Goal: Task Accomplishment & Management: Use online tool/utility

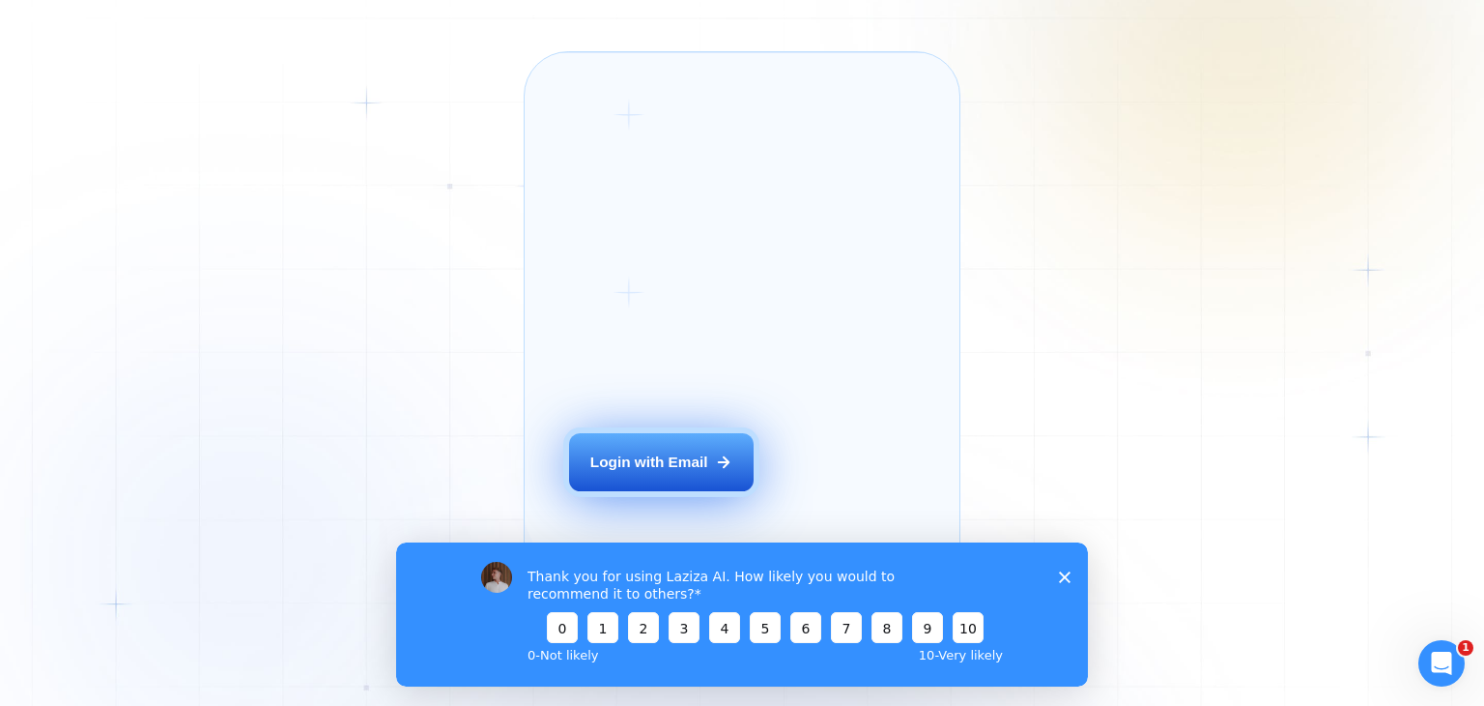
click at [698, 472] on div "Login with Email" at bounding box center [650, 461] width 118 height 20
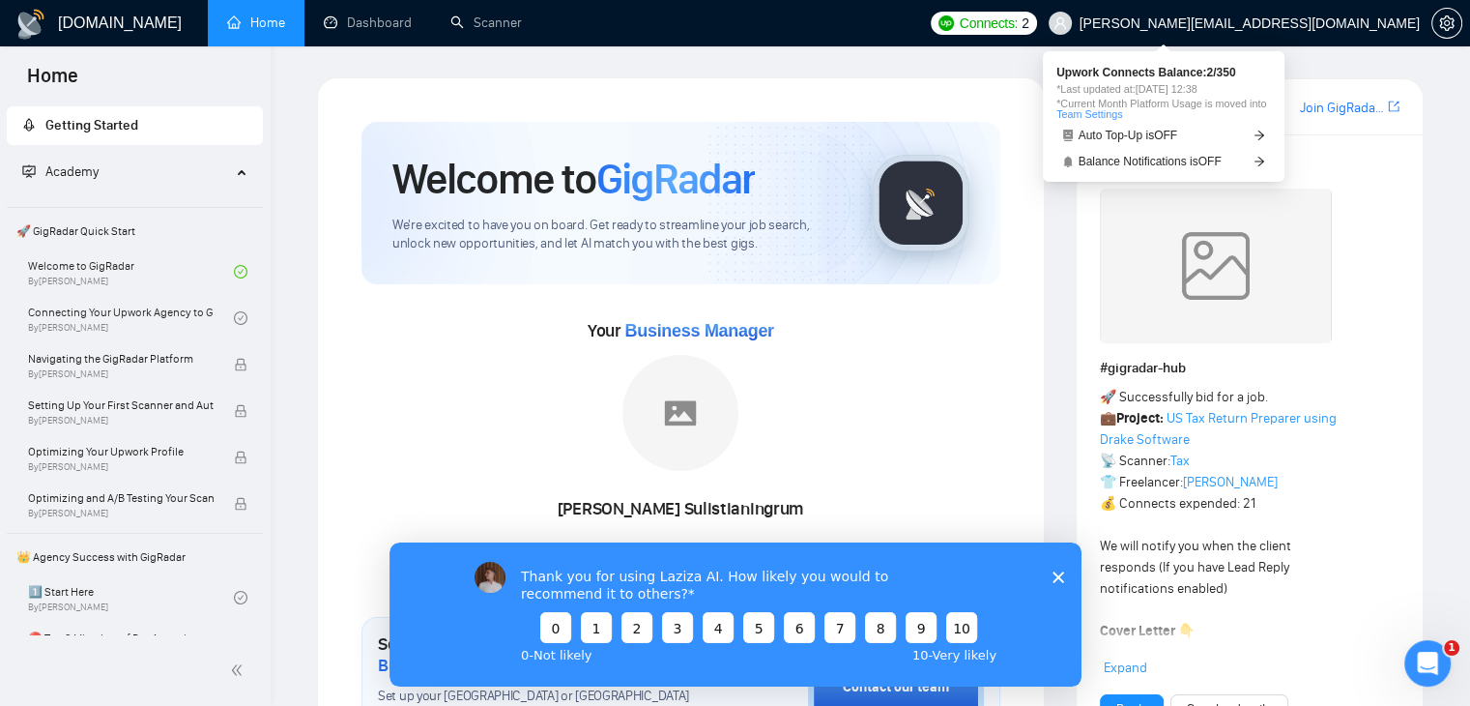
click at [1018, 24] on span "Connects:" at bounding box center [989, 23] width 58 height 21
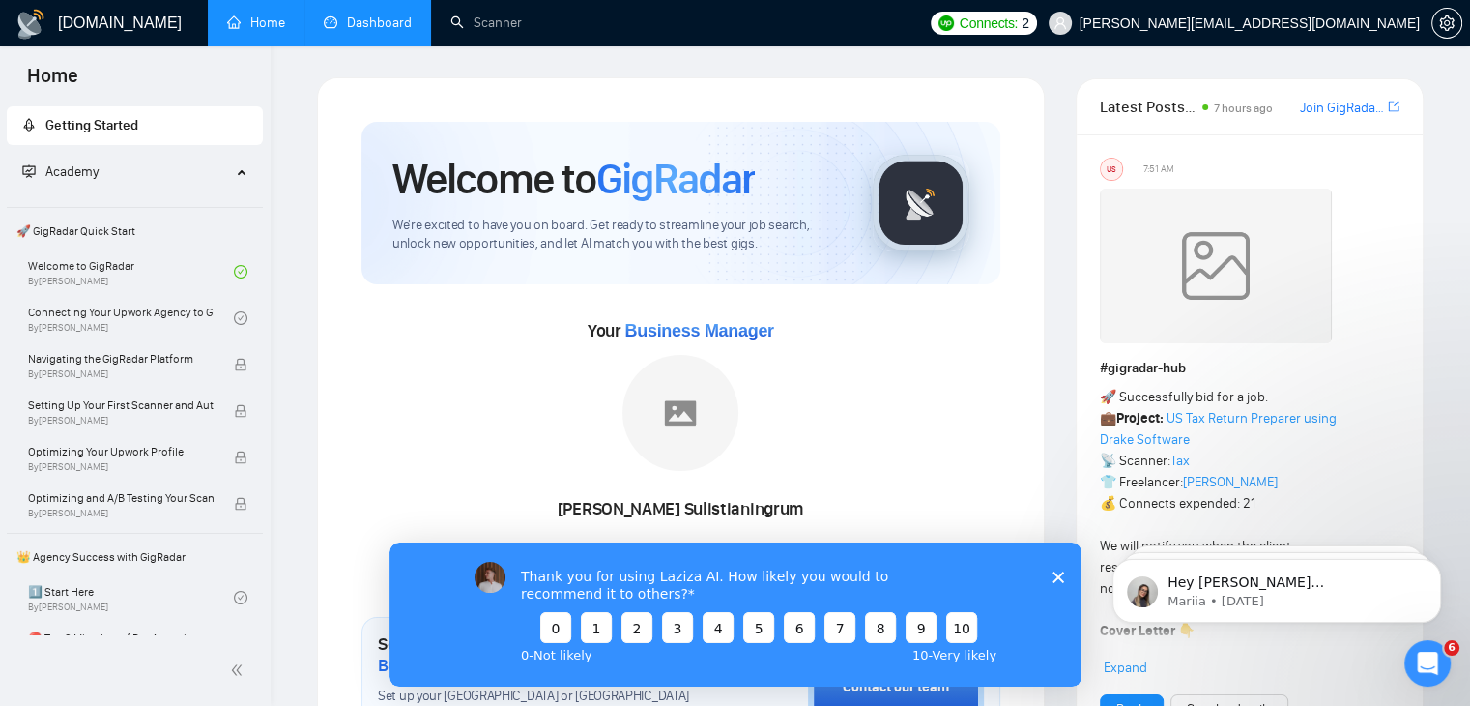
click at [394, 21] on link "Dashboard" at bounding box center [368, 22] width 88 height 16
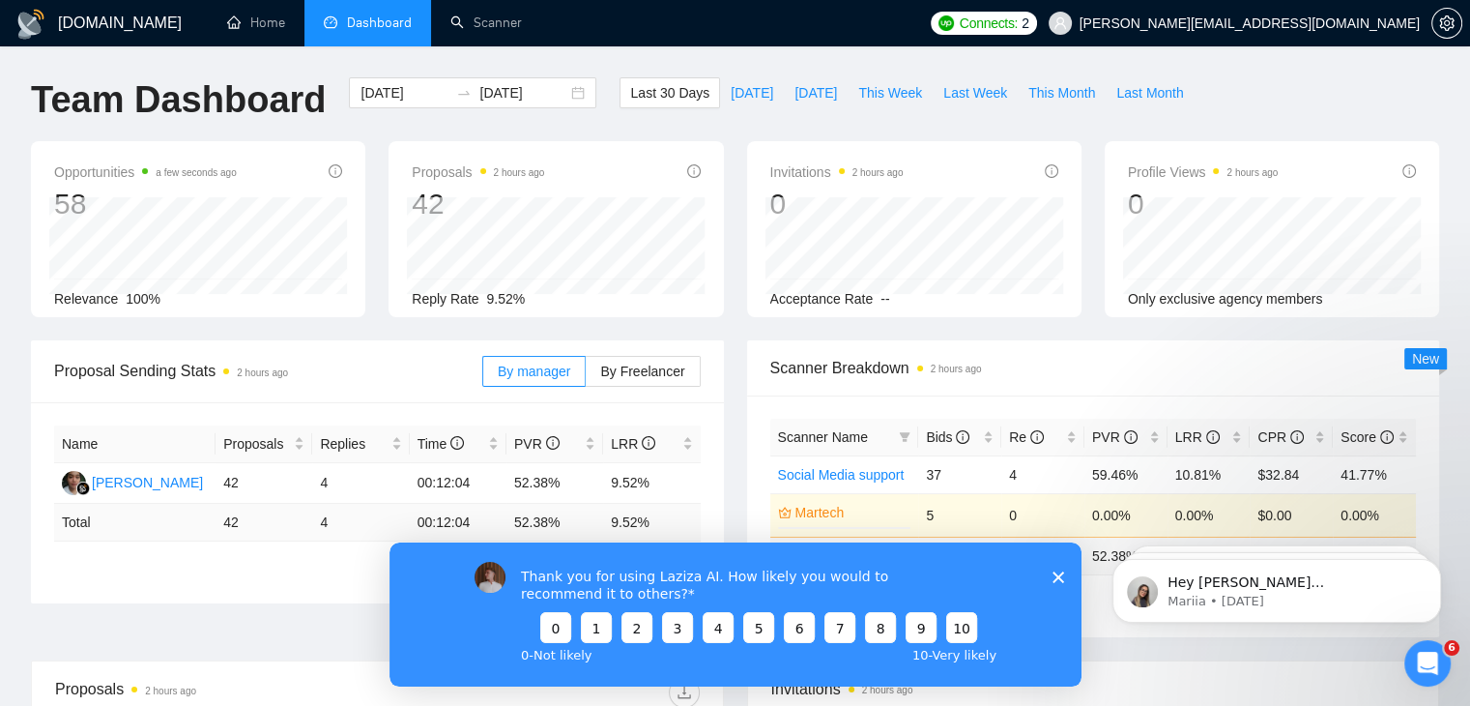
click at [1061, 568] on div "Thank you for using Laziza AI. How likely you would to recommend it to others? …" at bounding box center [735, 613] width 692 height 144
click at [1059, 575] on icon "Close survey" at bounding box center [1058, 576] width 12 height 12
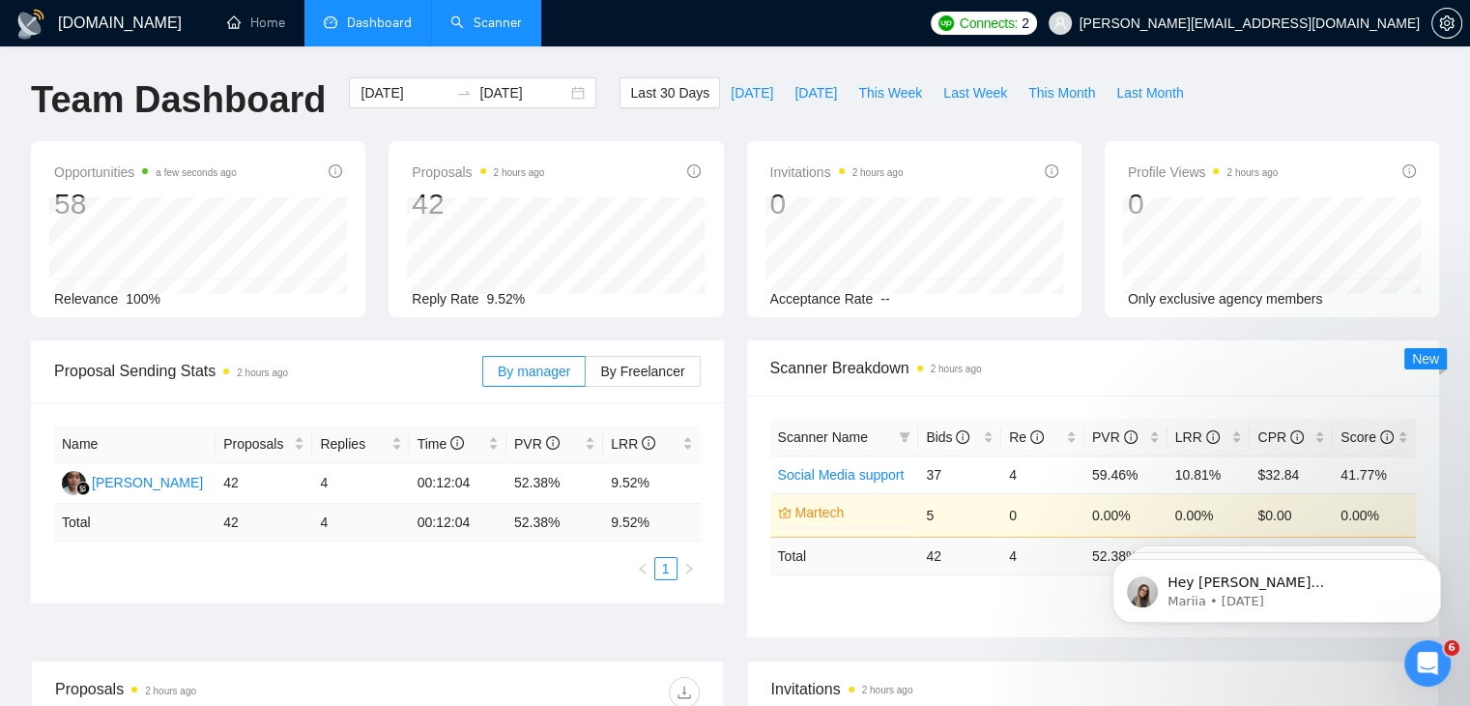
click at [522, 31] on link "Scanner" at bounding box center [486, 22] width 72 height 16
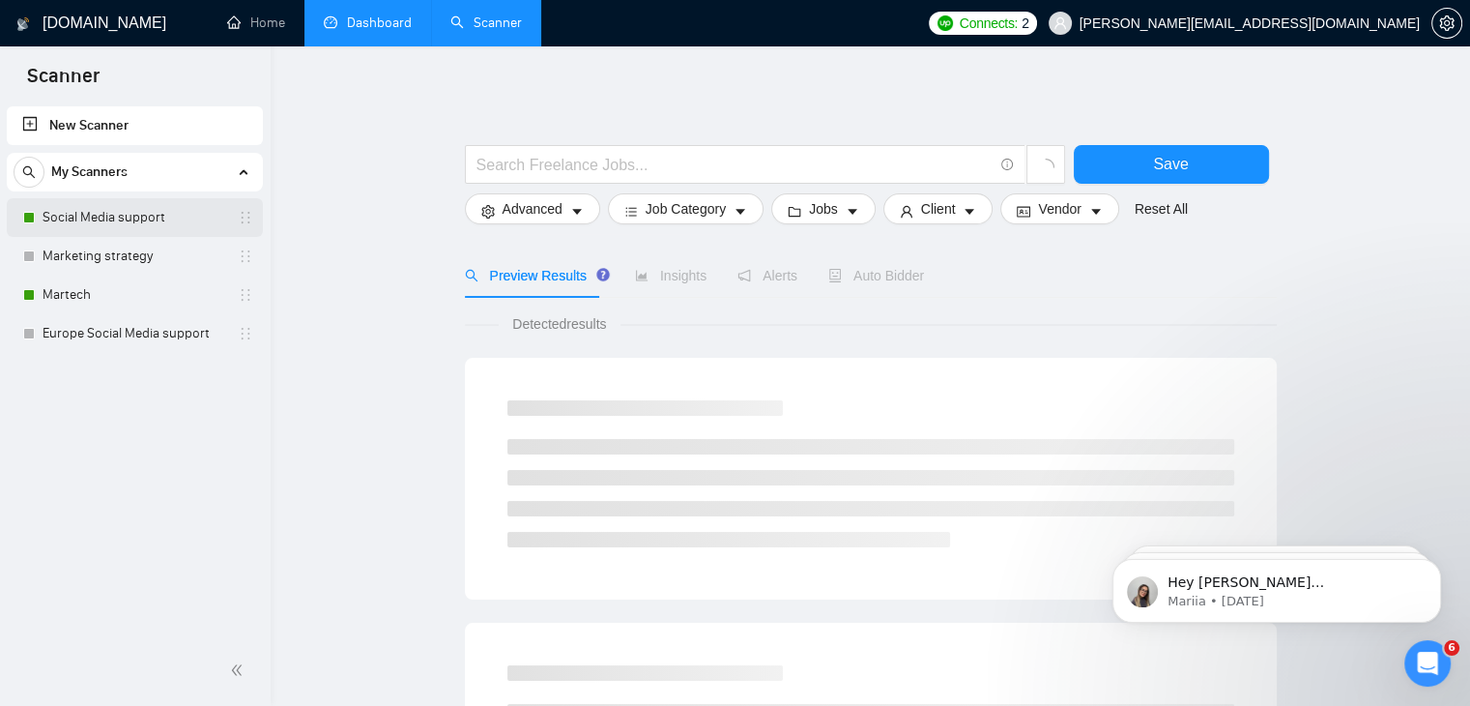
click at [139, 210] on link "Social Media support" at bounding box center [135, 217] width 184 height 39
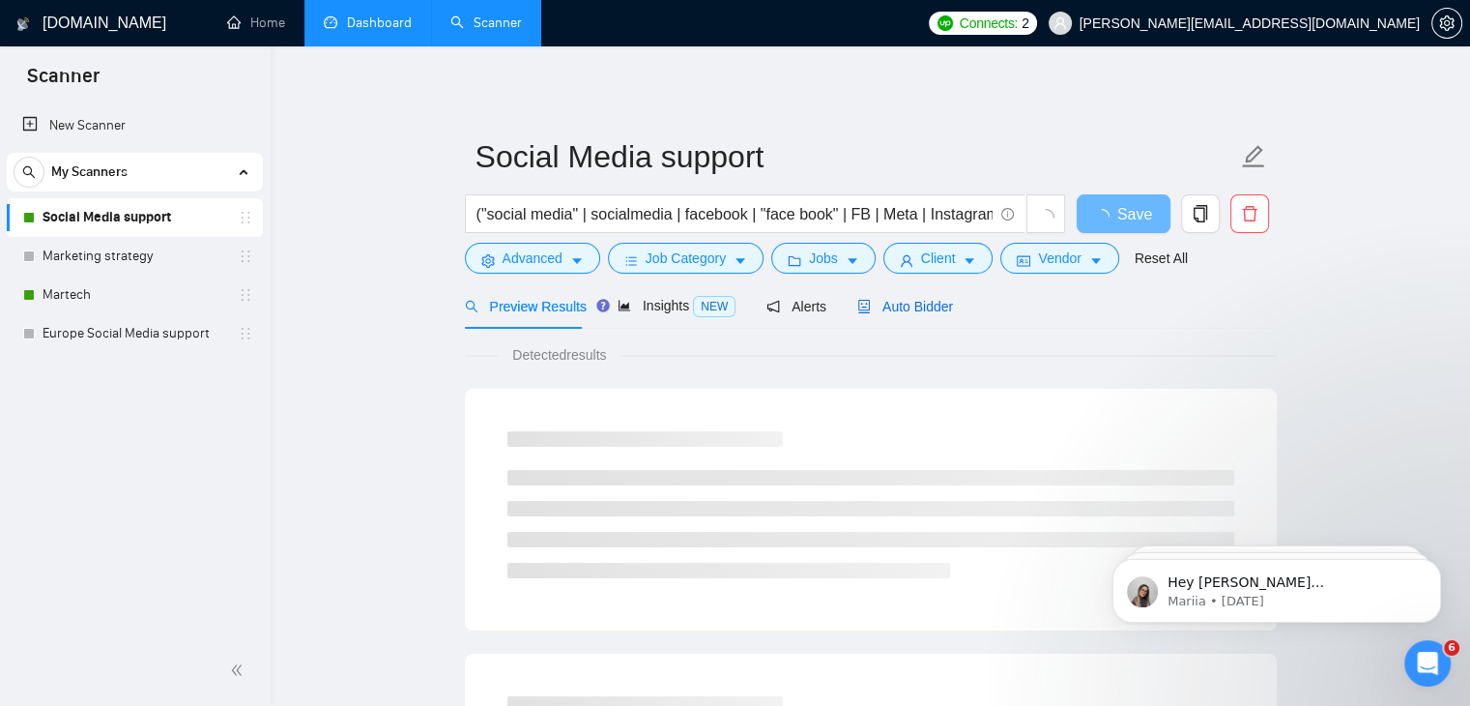
click at [918, 303] on span "Auto Bidder" at bounding box center [905, 306] width 96 height 15
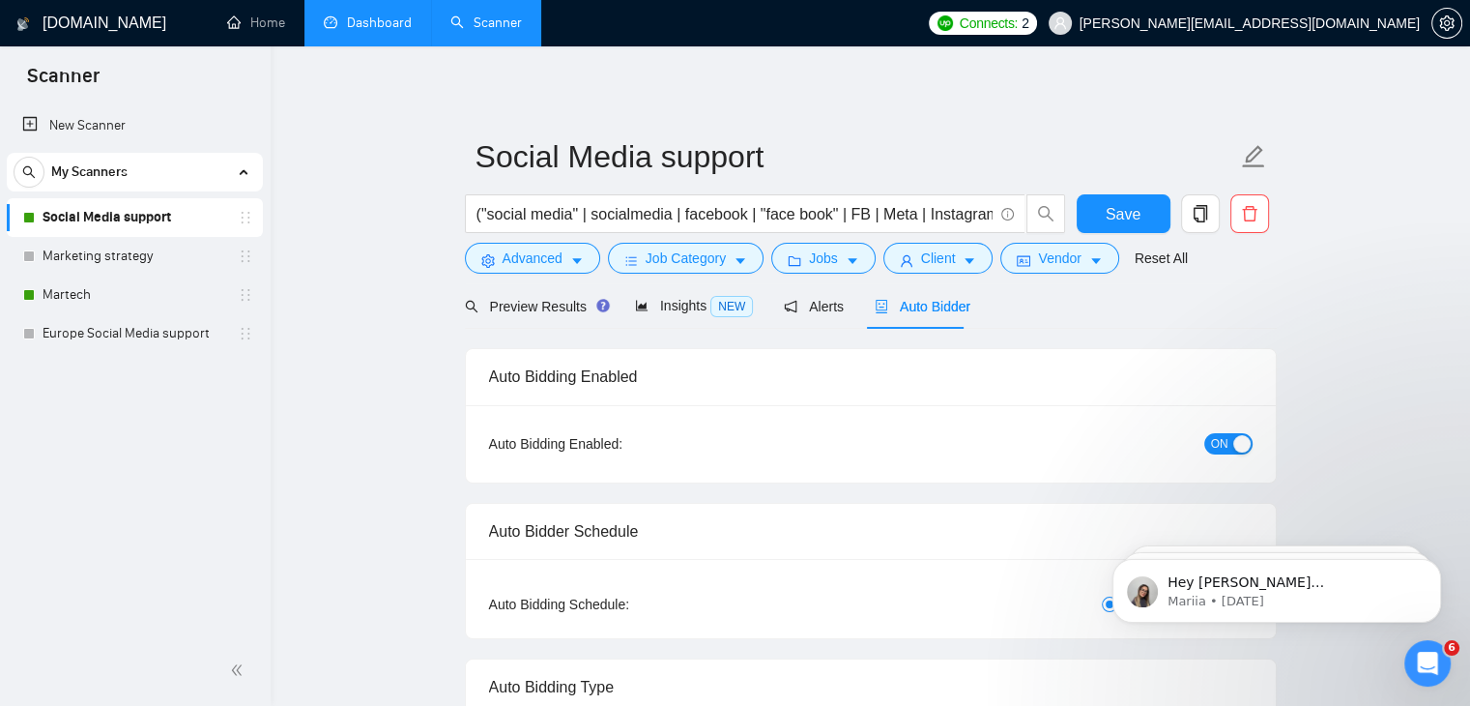
click at [1229, 457] on div "ON" at bounding box center [1124, 443] width 254 height 31
click at [1229, 447] on button "ON" at bounding box center [1228, 443] width 48 height 21
click at [118, 297] on link "Martech" at bounding box center [135, 294] width 184 height 39
click at [1133, 226] on button "Save" at bounding box center [1124, 213] width 94 height 39
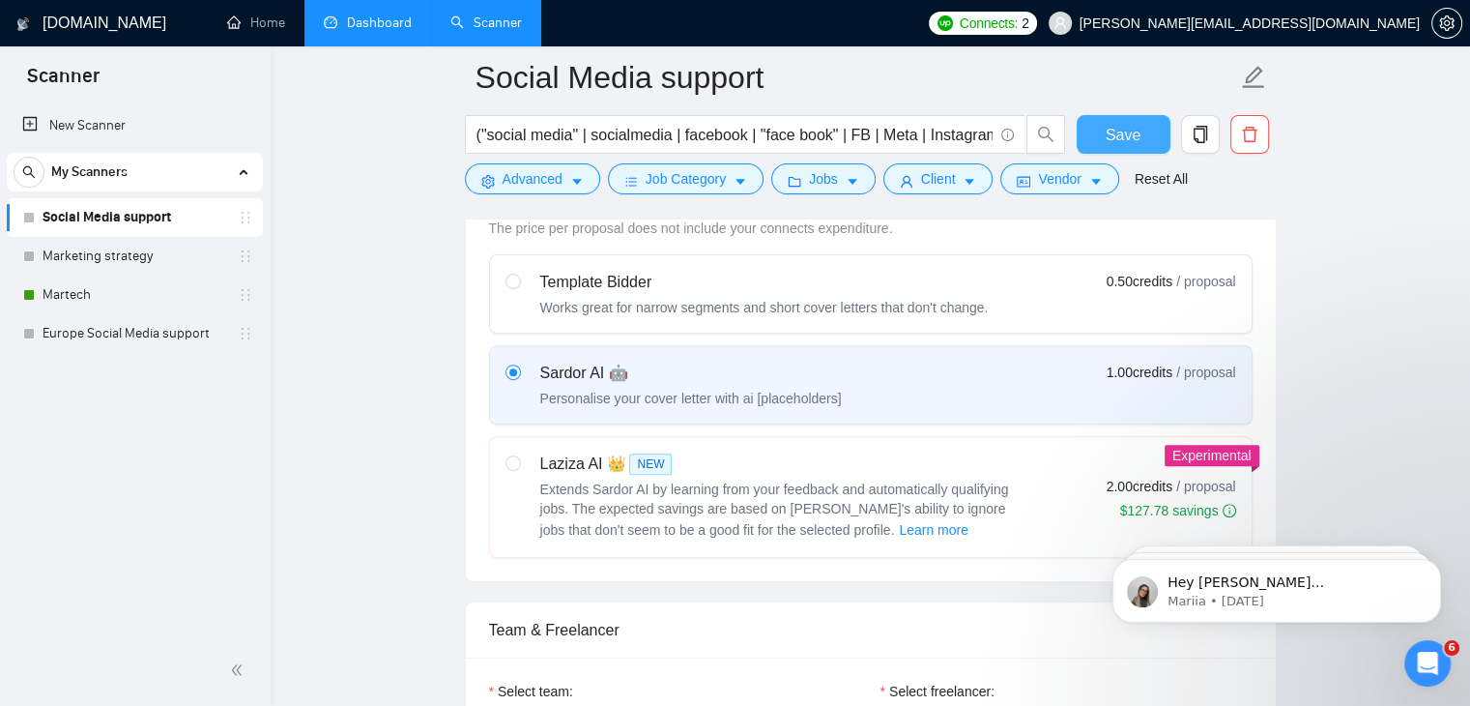
scroll to position [580, 0]
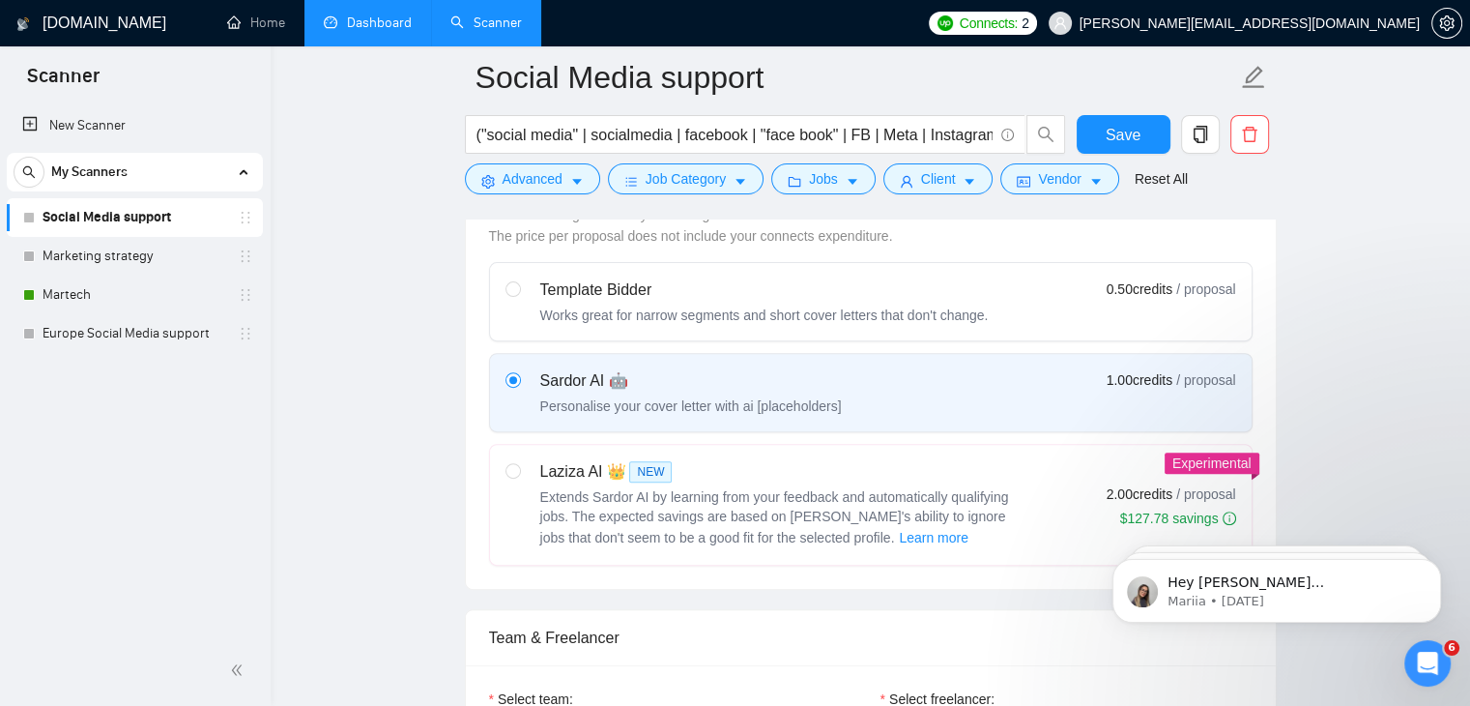
click at [685, 495] on span "Extends Sardor AI by learning from your feedback and automatically qualifying j…" at bounding box center [774, 517] width 469 height 56
click at [519, 476] on input "radio" at bounding box center [512, 470] width 14 height 14
radio input "true"
radio input "false"
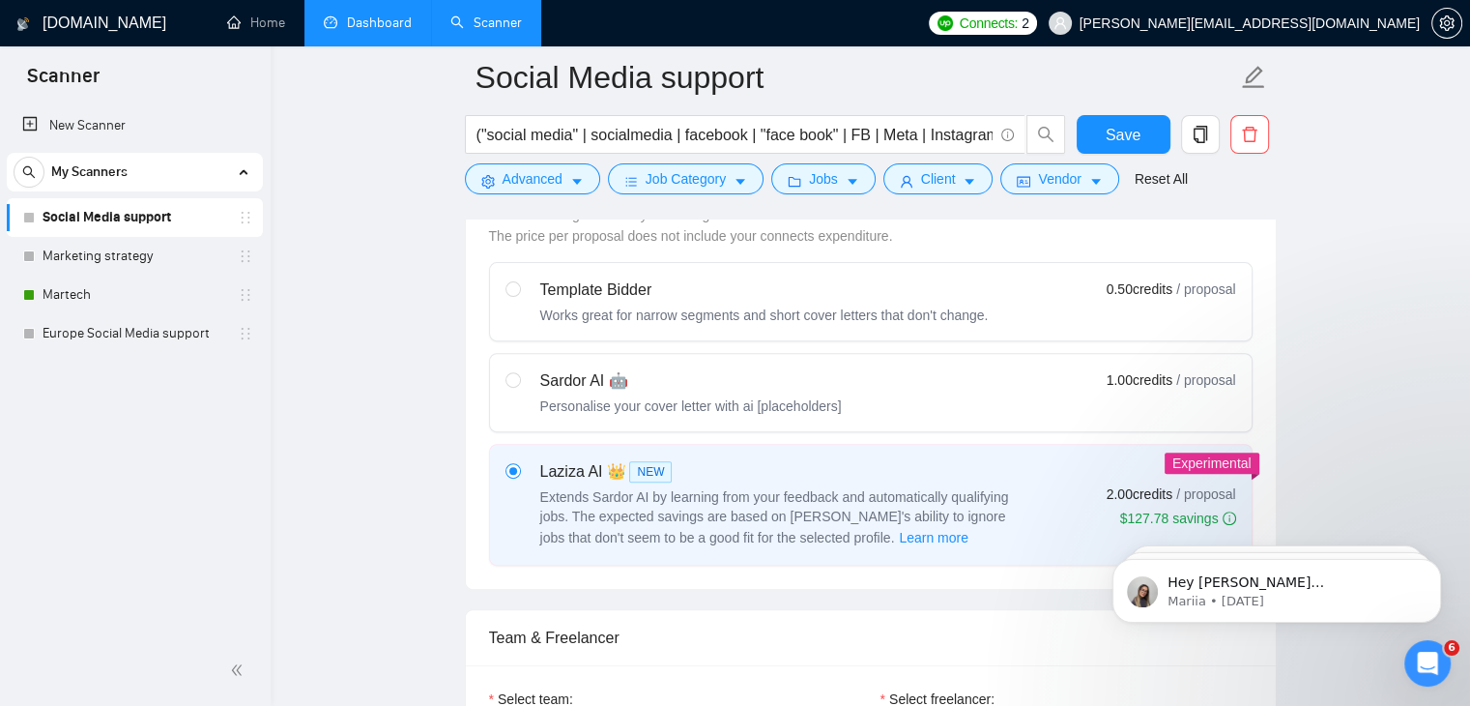
click at [132, 222] on link "Social Media support" at bounding box center [135, 217] width 184 height 39
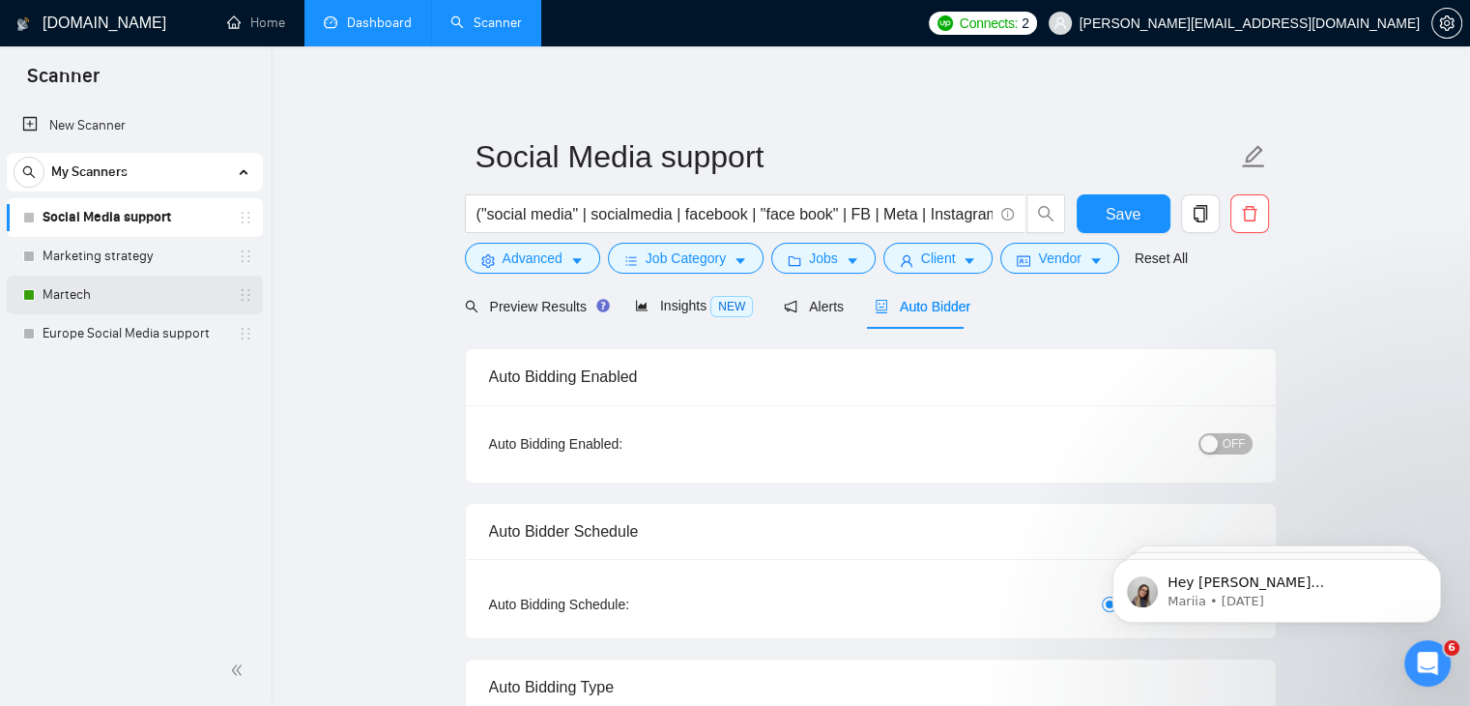
click at [147, 296] on link "Martech" at bounding box center [135, 294] width 184 height 39
click at [132, 306] on link "Martech" at bounding box center [135, 294] width 184 height 39
click at [1128, 202] on button "Save" at bounding box center [1124, 213] width 94 height 39
click at [78, 287] on link "Martech" at bounding box center [135, 294] width 184 height 39
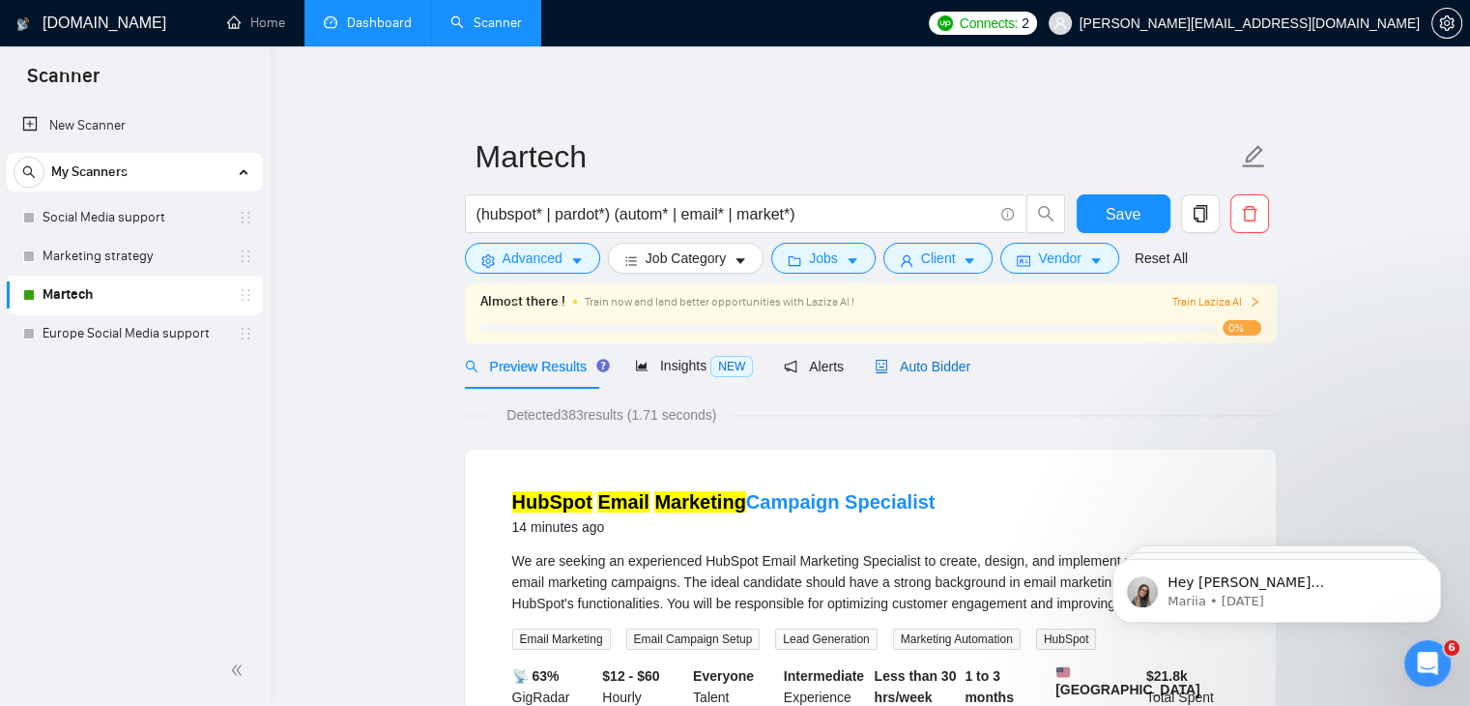
click at [930, 373] on span "Auto Bidder" at bounding box center [923, 366] width 96 height 15
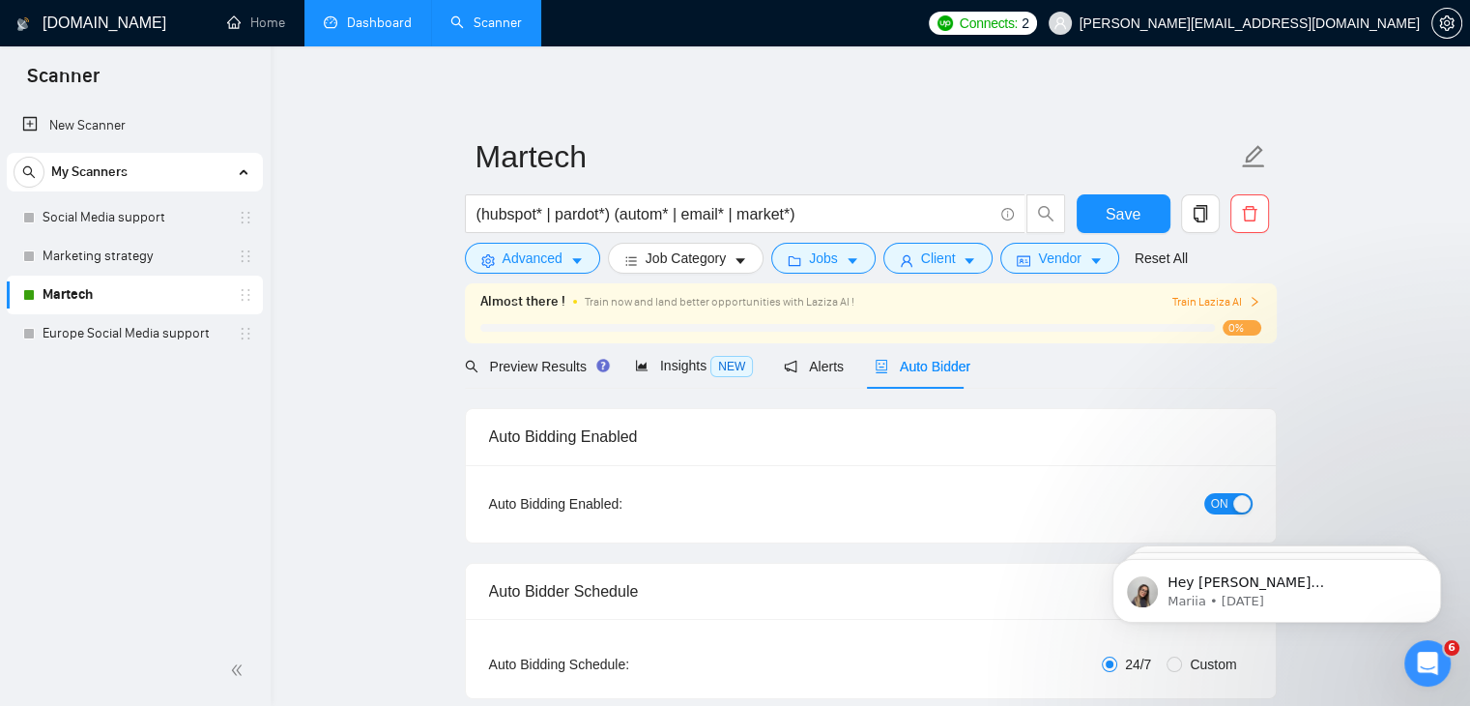
click at [1224, 497] on span "ON" at bounding box center [1219, 503] width 17 height 21
click at [1133, 205] on span "Save" at bounding box center [1123, 214] width 35 height 24
